Goal: Information Seeking & Learning: Compare options

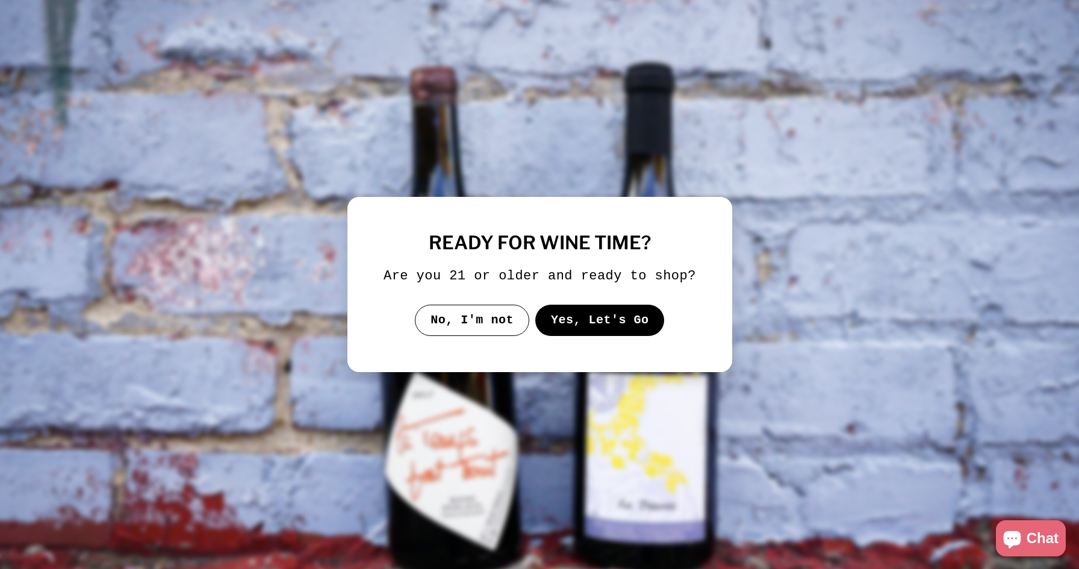
click at [561, 322] on button "Yes, Let's Go" at bounding box center [599, 320] width 129 height 31
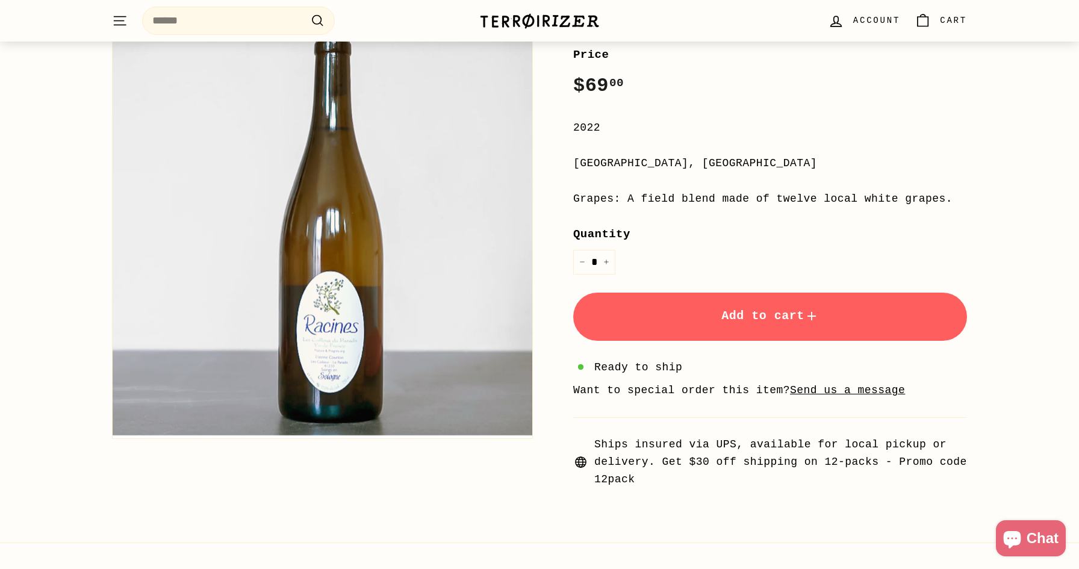
scroll to position [187, 0]
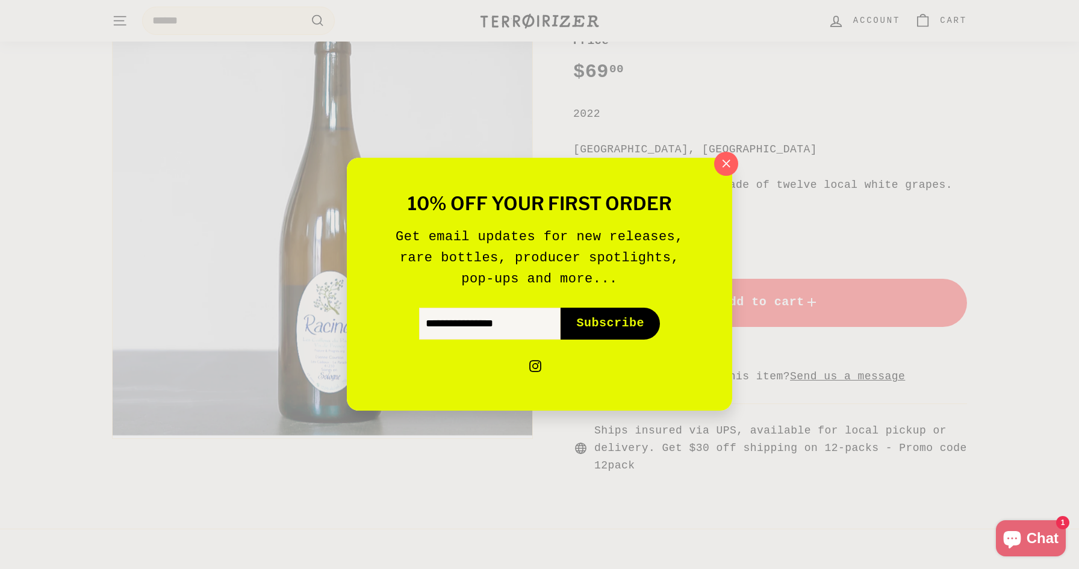
click at [781, 192] on div "10% off your first order Get email updates for new releases, rare bottles, prod…" at bounding box center [539, 284] width 1079 height 569
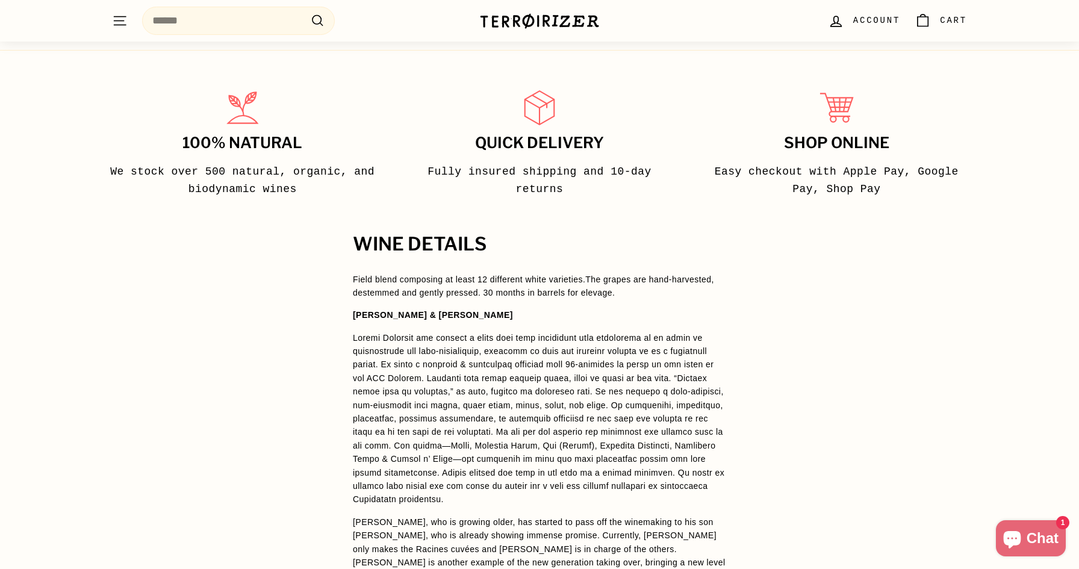
scroll to position [666, 0]
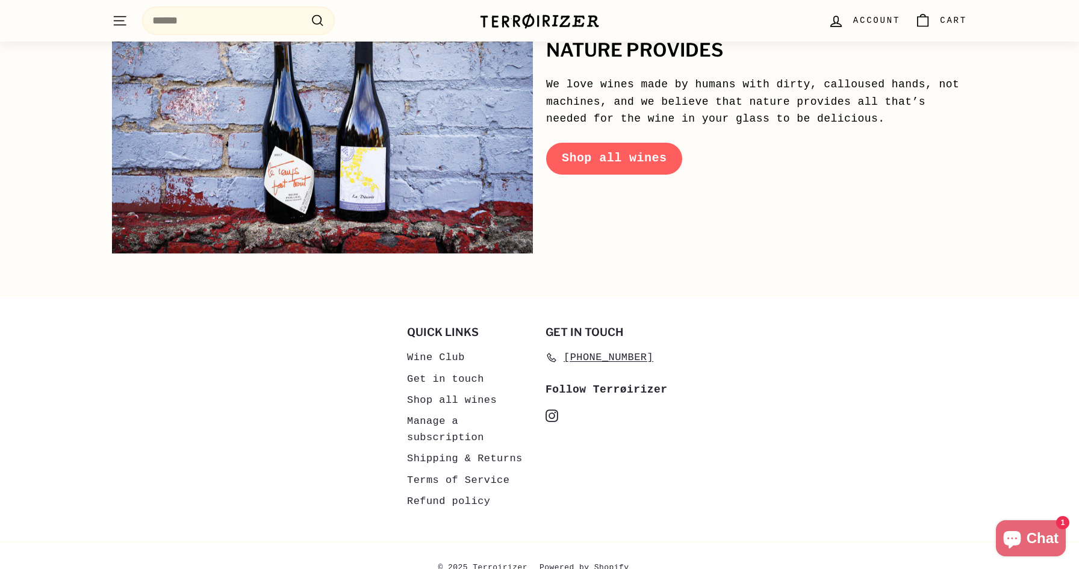
scroll to position [5847, 0]
click at [615, 143] on link "Shop all wines" at bounding box center [614, 158] width 136 height 31
click at [613, 143] on link "Shop all wines" at bounding box center [614, 158] width 136 height 31
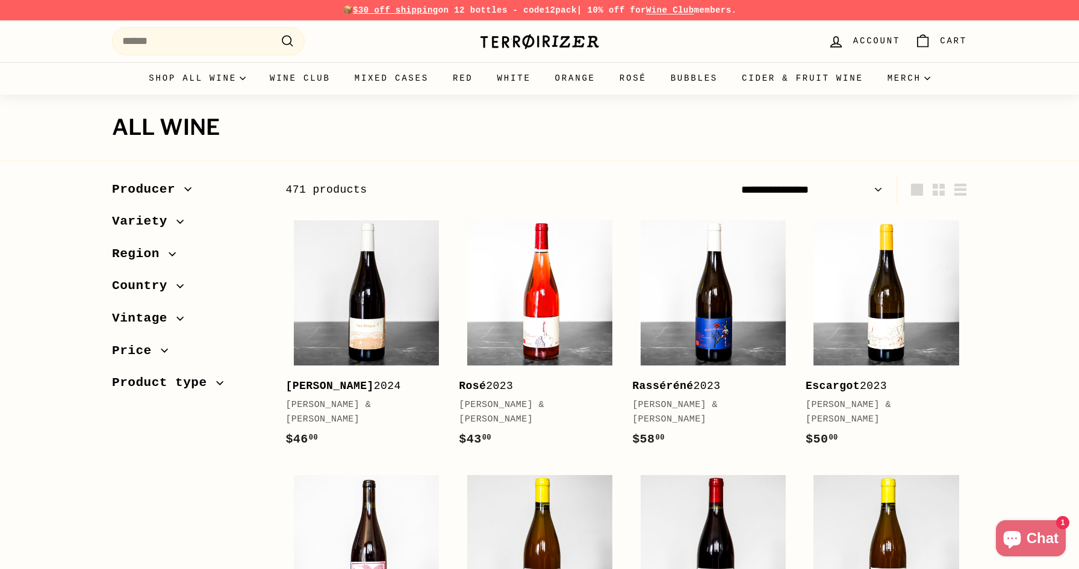
select select "**********"
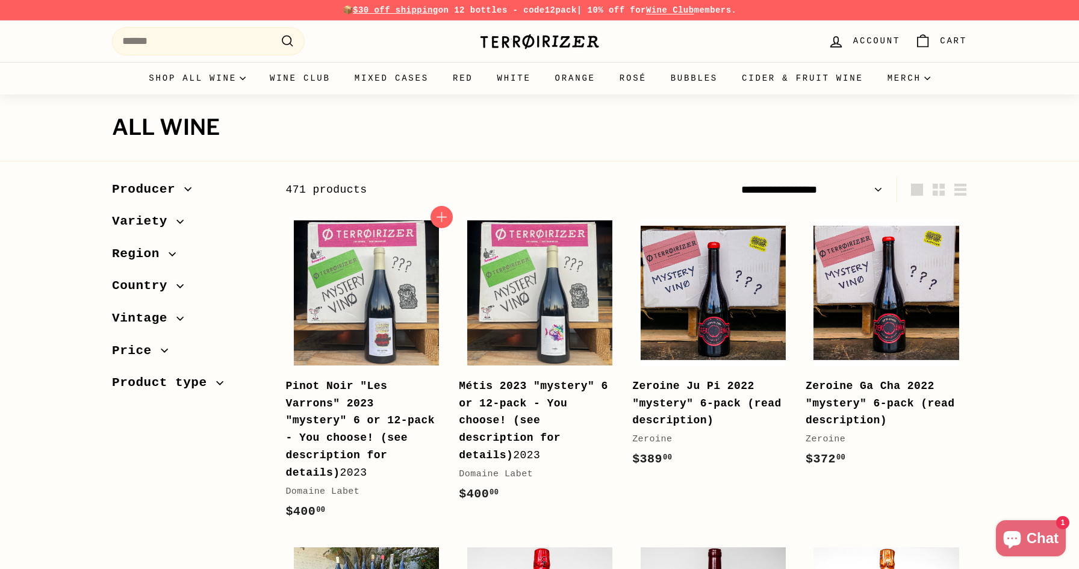
click at [387, 411] on div "Pinot Noir "Les Varrons" 2023 "mystery" 6 or 12-pack - You choose! (see descrip…" at bounding box center [359, 430] width 149 height 104
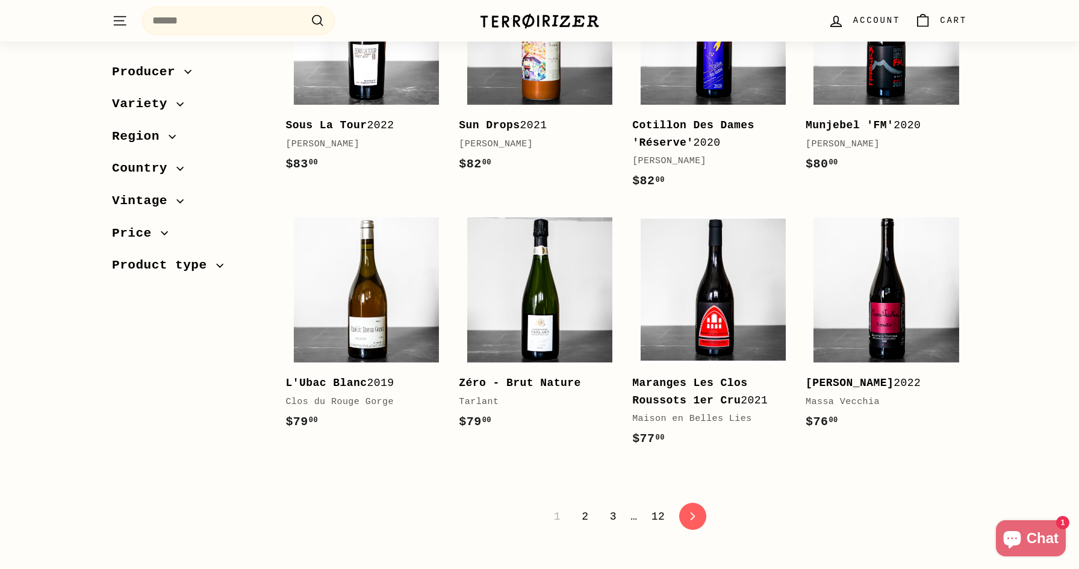
scroll to position [2413, 0]
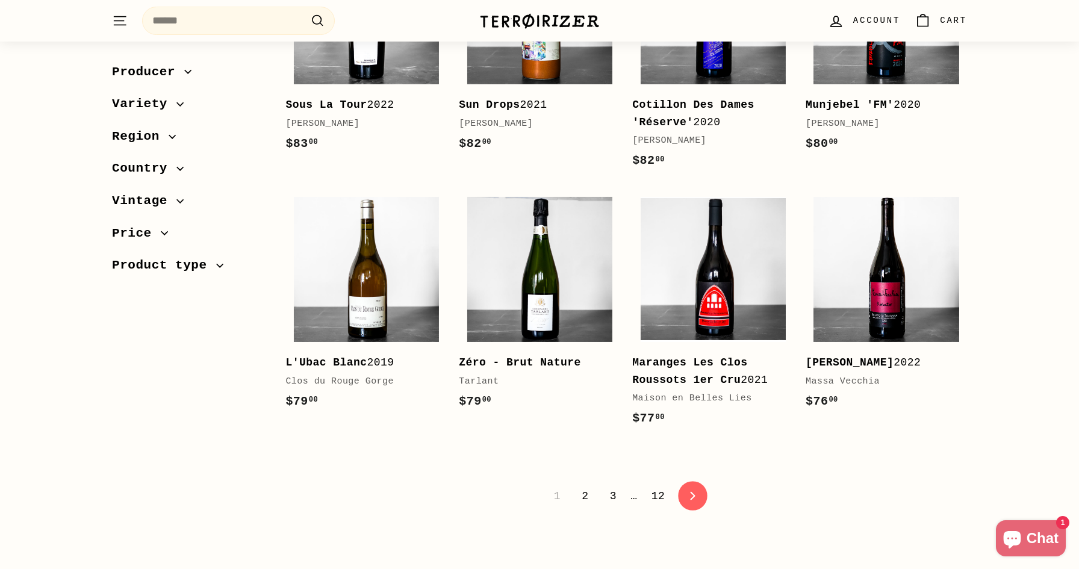
click at [700, 482] on link "icon-chevron Next" at bounding box center [693, 497] width 30 height 30
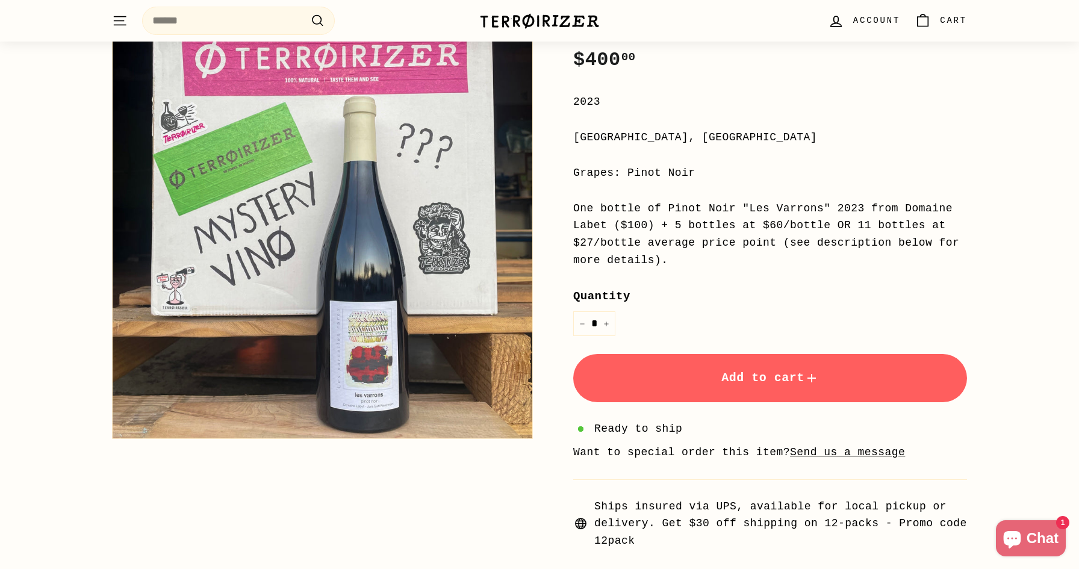
scroll to position [238, 0]
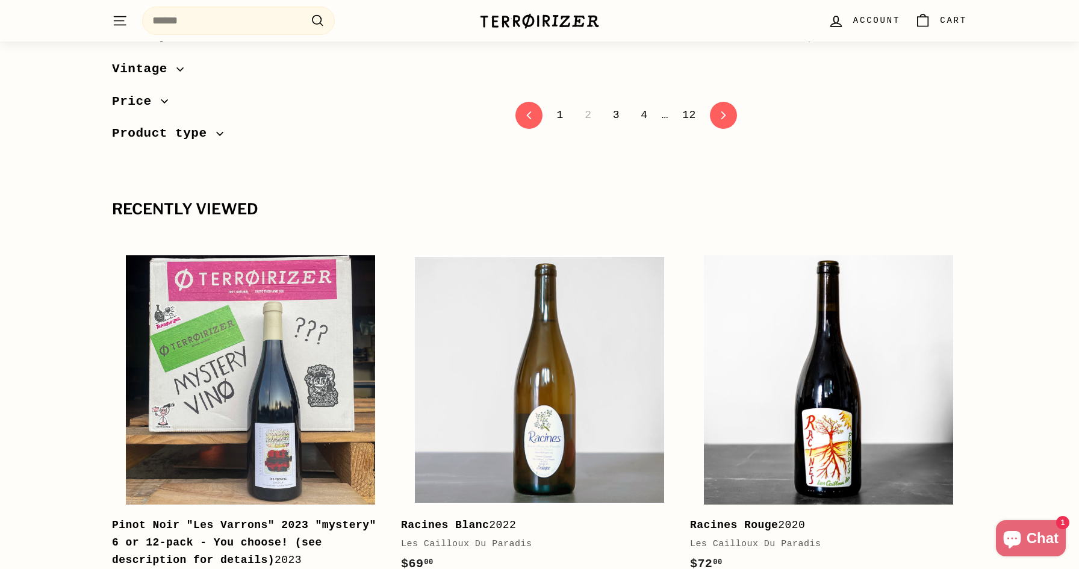
scroll to position [2740, 0]
